Goal: Find specific page/section: Find specific page/section

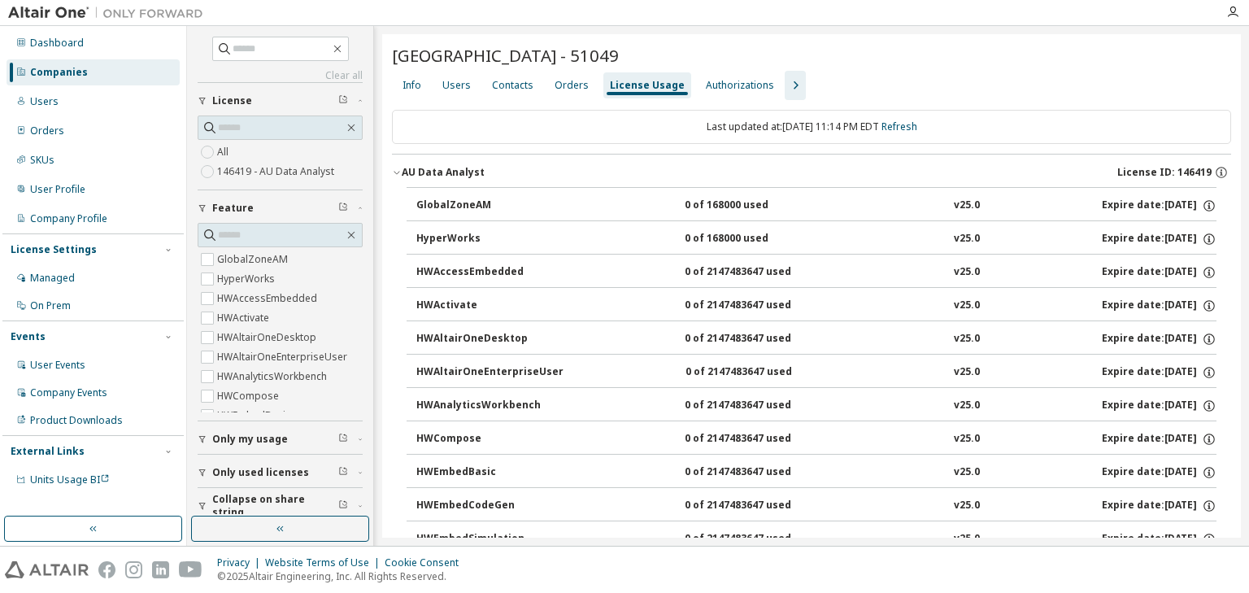
click at [86, 68] on div "Companies" at bounding box center [93, 72] width 173 height 26
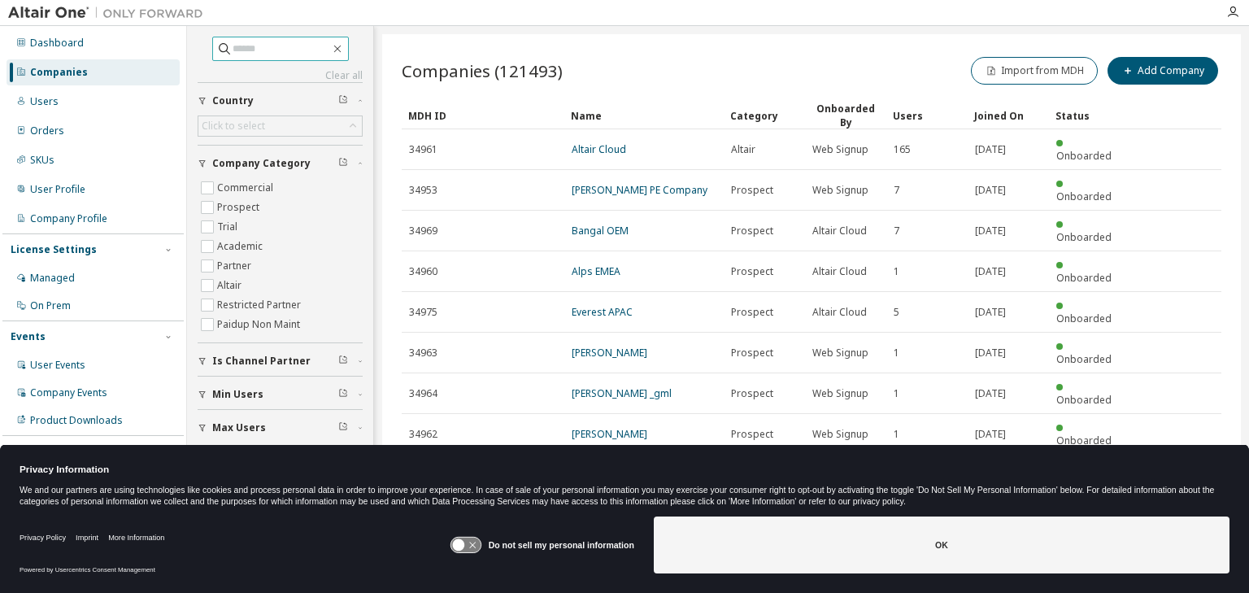
click at [254, 54] on input "text" at bounding box center [282, 49] width 98 height 16
paste input "**********"
type input "**********"
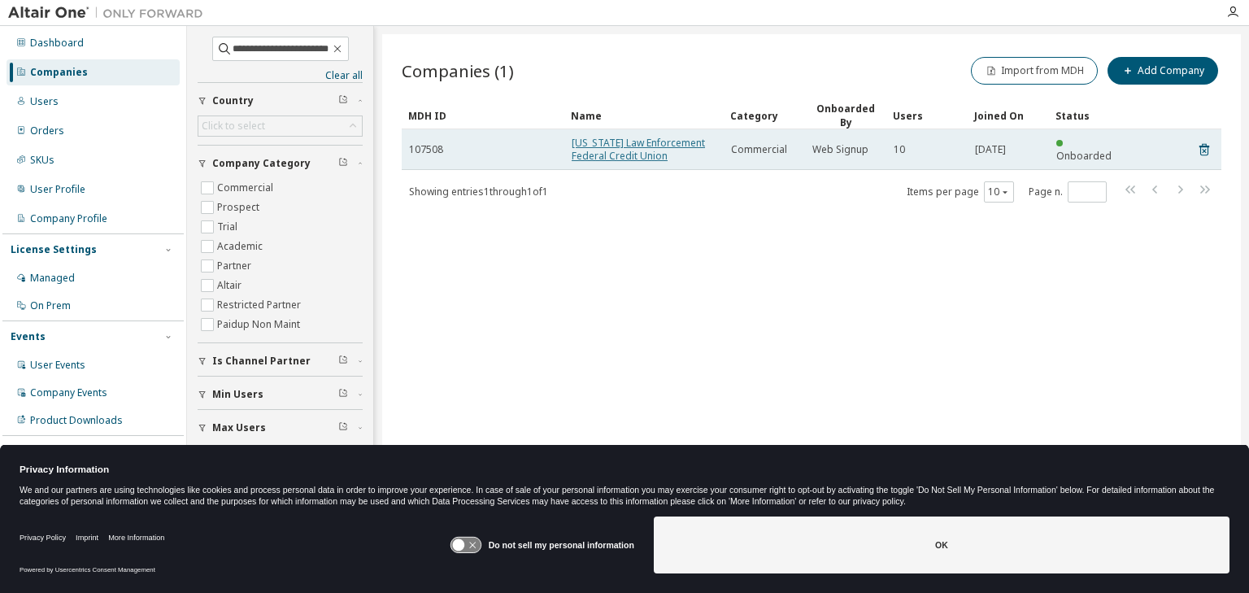
click at [595, 136] on link "Hawaii Law Enforcement Federal Credit Union" at bounding box center [638, 149] width 133 height 27
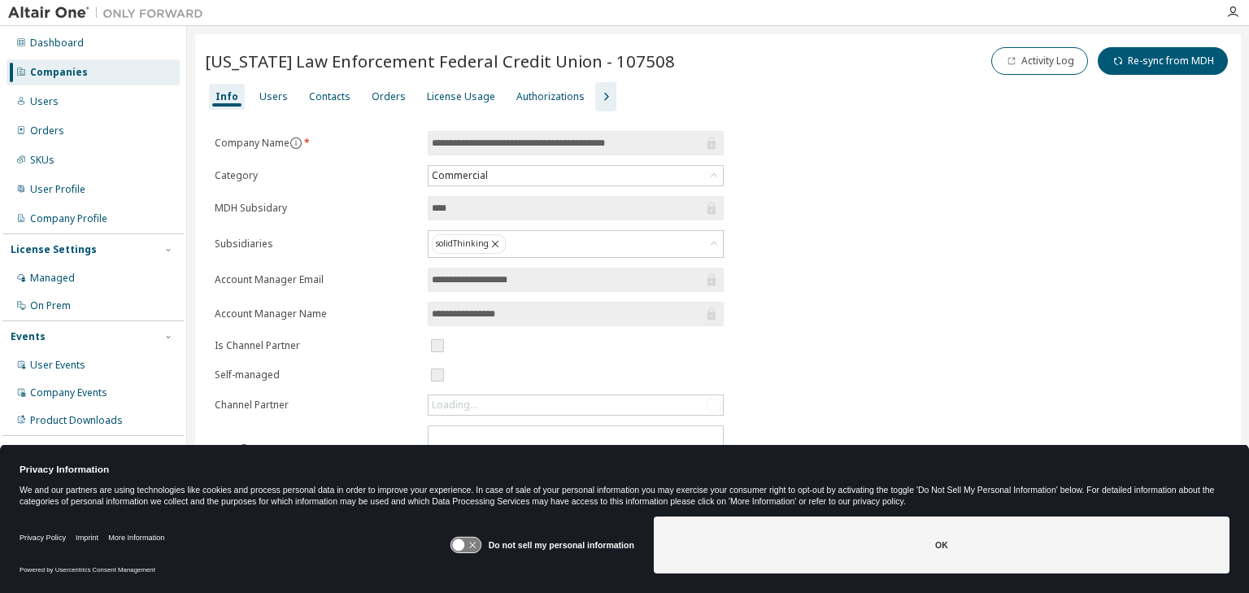
click at [464, 548] on icon at bounding box center [458, 545] width 12 height 12
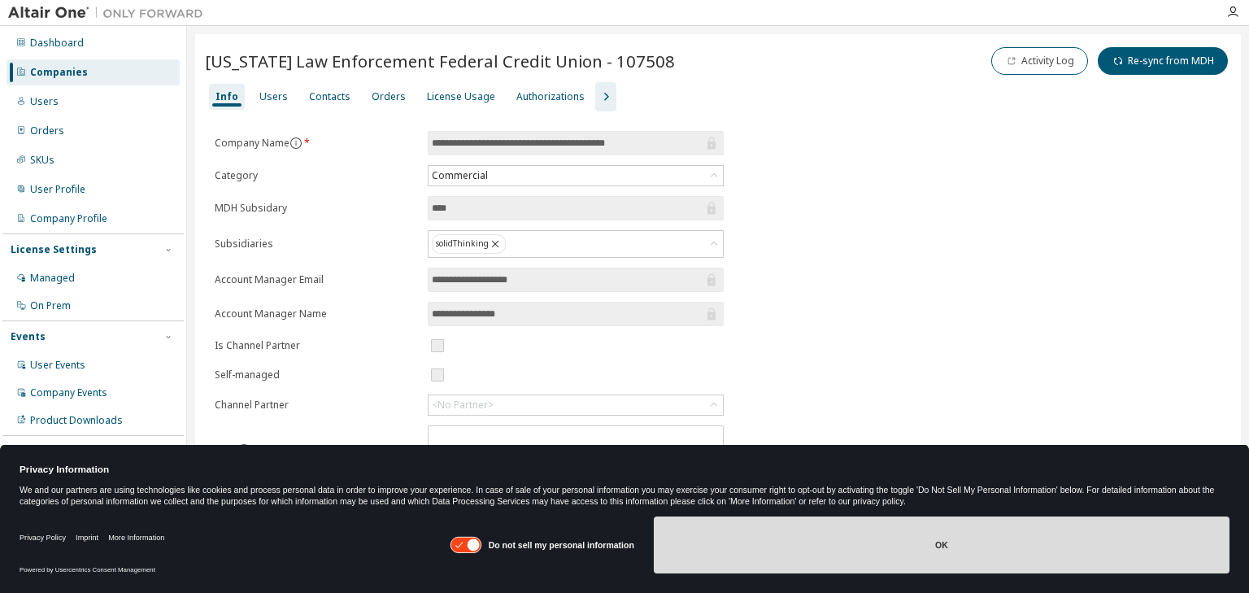
drag, startPoint x: 734, startPoint y: 543, endPoint x: 677, endPoint y: 569, distance: 62.9
drag, startPoint x: 677, startPoint y: 569, endPoint x: 949, endPoint y: 551, distance: 273.1
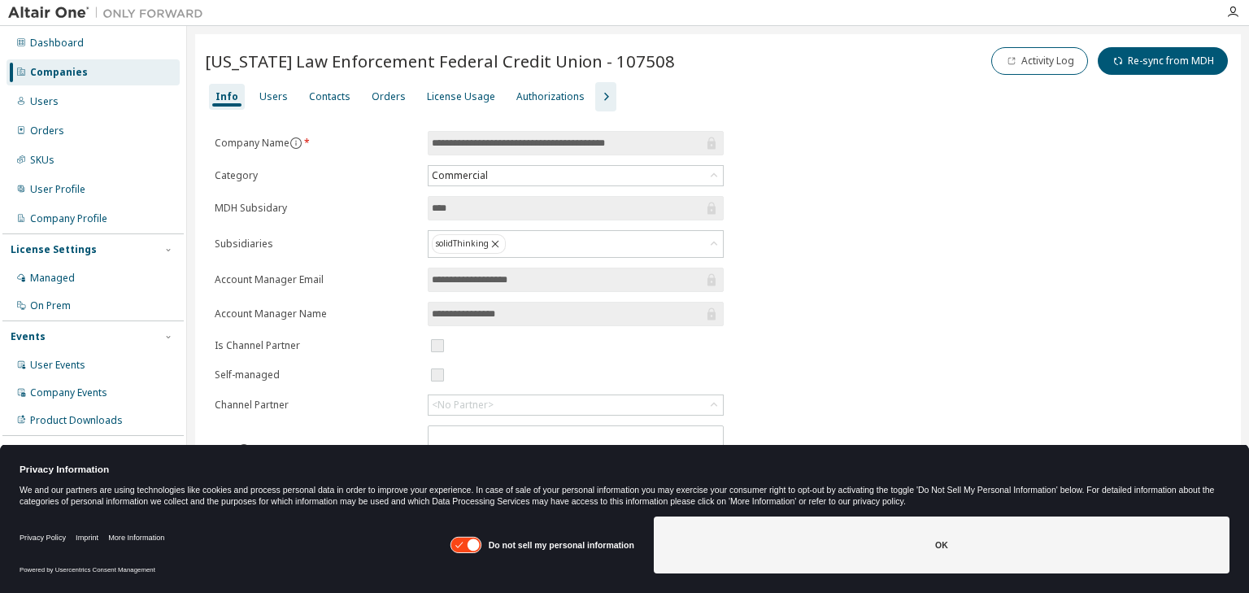
drag, startPoint x: 949, startPoint y: 551, endPoint x: 924, endPoint y: 547, distance: 25.7
click at [924, 547] on button "OK" at bounding box center [942, 544] width 576 height 57
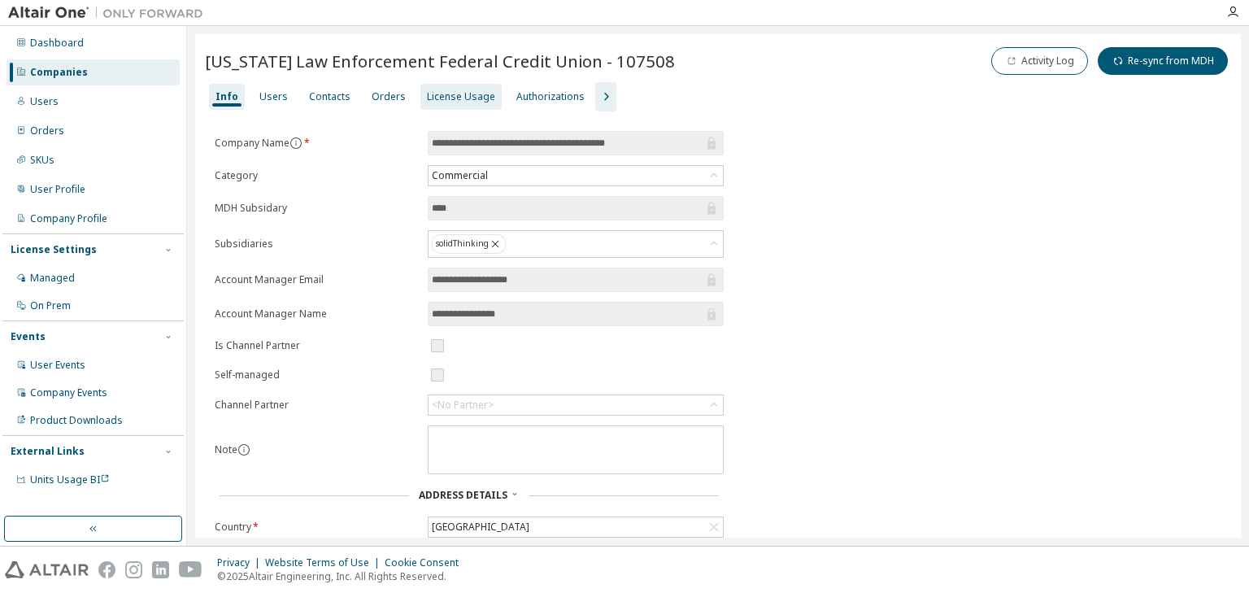
click at [463, 89] on div "License Usage" at bounding box center [461, 97] width 81 height 26
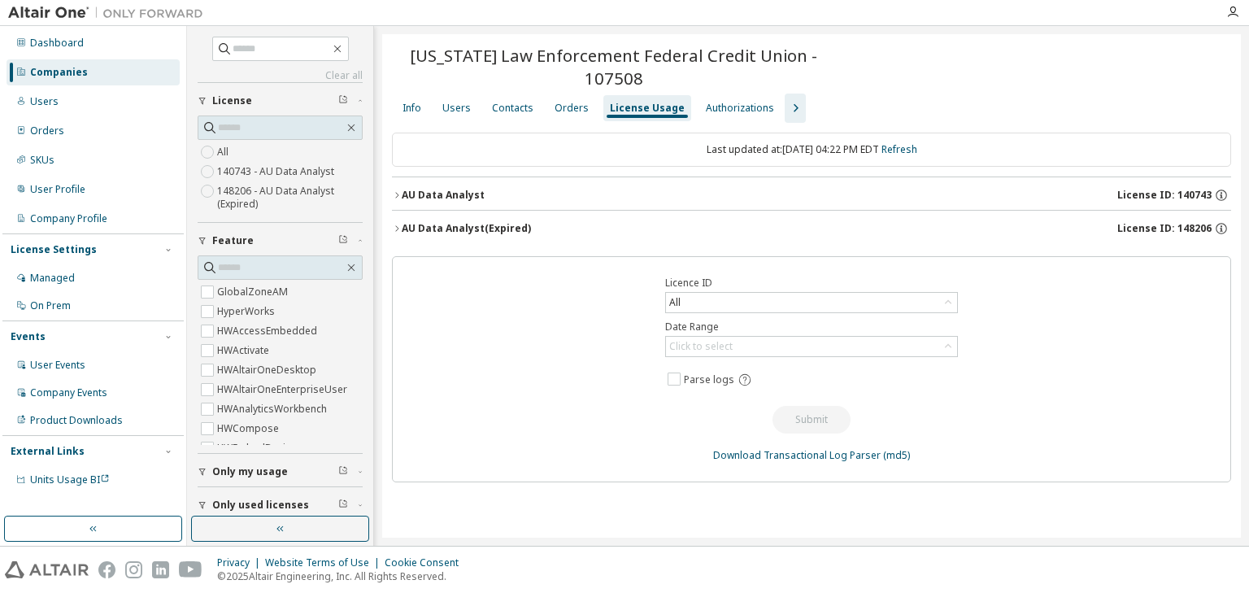
click at [394, 226] on icon "button" at bounding box center [397, 229] width 10 height 10
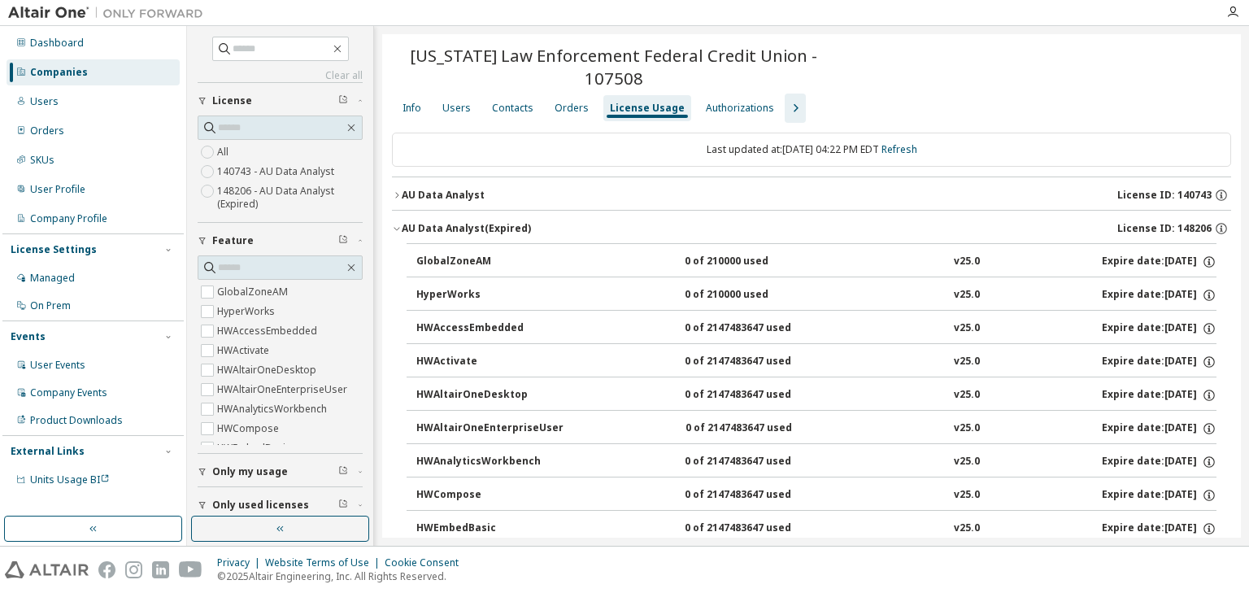
click at [398, 193] on icon "button" at bounding box center [396, 195] width 3 height 6
